Goal: Information Seeking & Learning: Learn about a topic

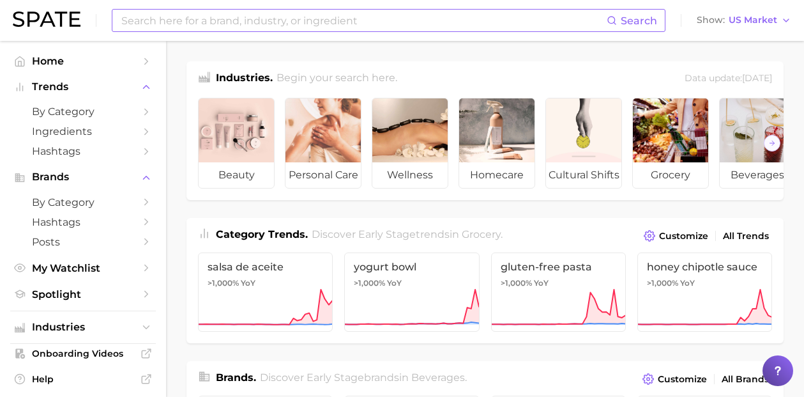
click at [277, 20] on input at bounding box center [363, 21] width 487 height 22
type input "v"
type input "vm"
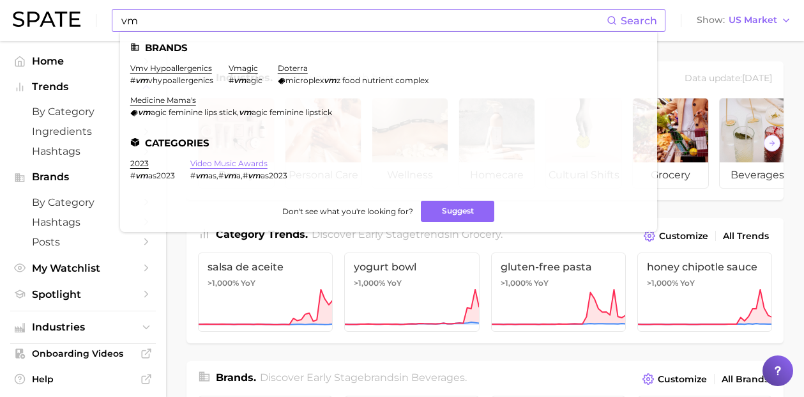
click at [208, 158] on link "video music awards" at bounding box center [228, 163] width 77 height 10
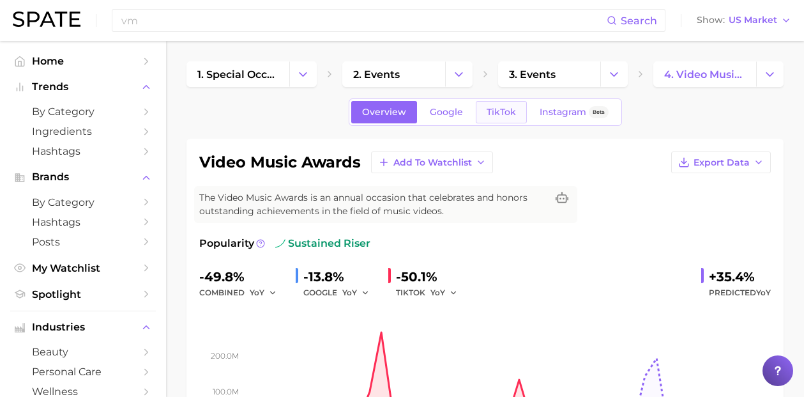
click at [512, 111] on span "TikTok" at bounding box center [501, 112] width 29 height 11
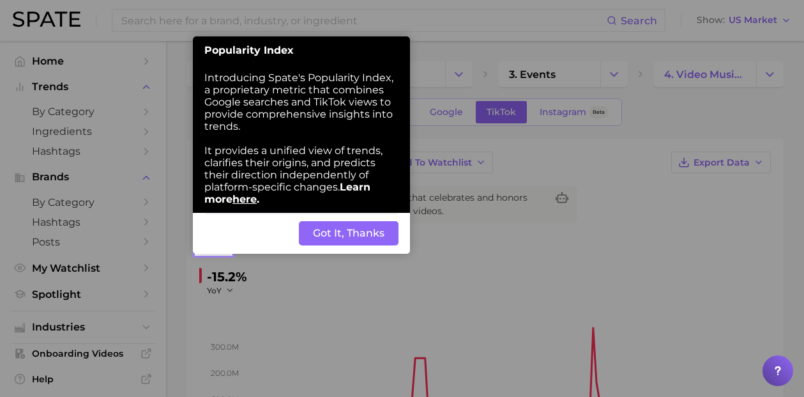
click at [377, 221] on button "Got It, Thanks" at bounding box center [349, 233] width 100 height 24
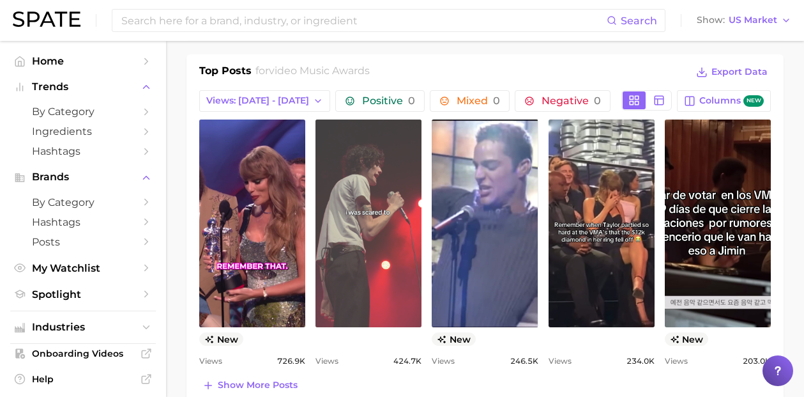
scroll to position [591, 0]
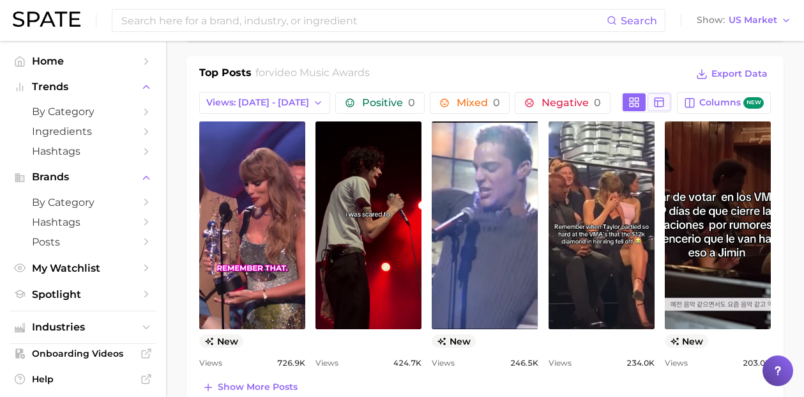
click at [658, 105] on line at bounding box center [658, 104] width 0 height 6
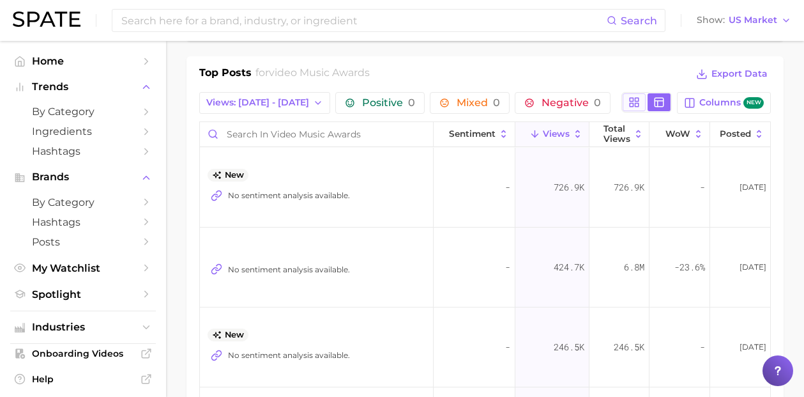
click at [637, 105] on icon at bounding box center [635, 102] width 12 height 12
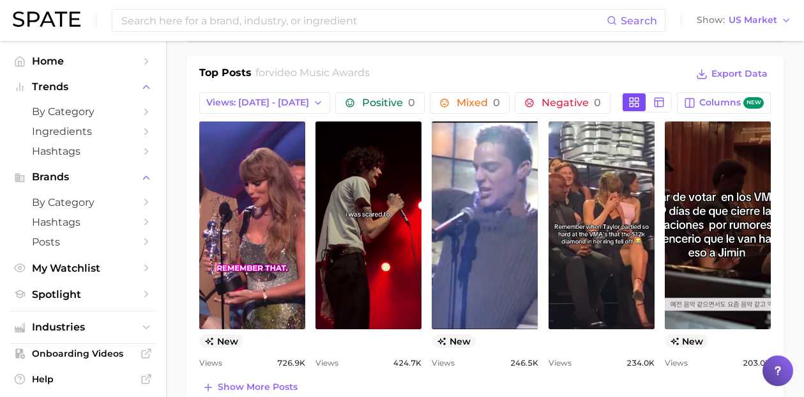
scroll to position [0, 0]
click at [728, 105] on span "Columns new" at bounding box center [732, 103] width 65 height 12
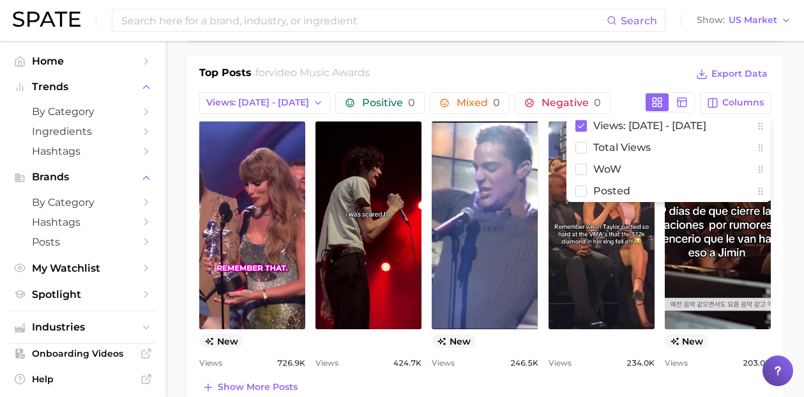
click at [760, 127] on icon at bounding box center [761, 126] width 4 height 7
click at [603, 94] on div "Positive 0 Mixed 0 Negative 0" at bounding box center [487, 103] width 304 height 22
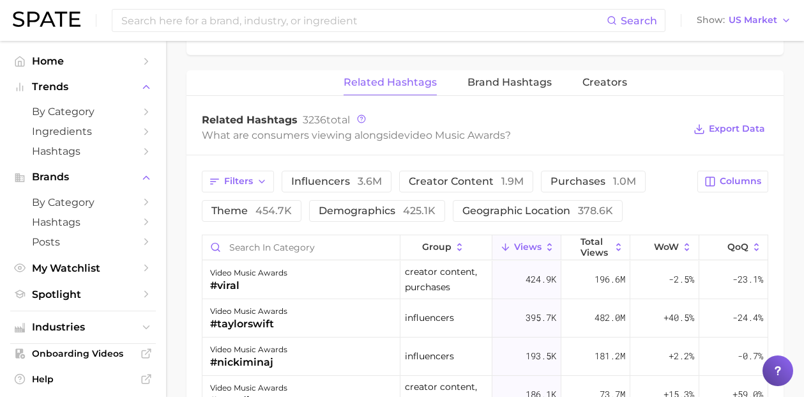
scroll to position [962, 0]
